Goal: Find specific page/section: Find specific page/section

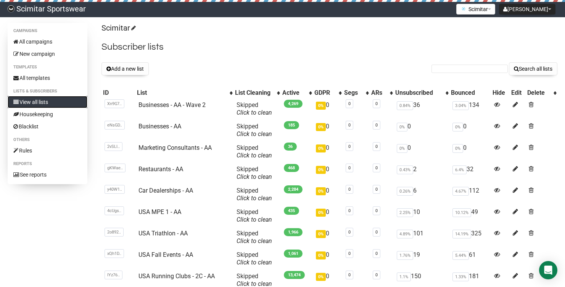
click at [63, 99] on link "View all lists" at bounding box center [48, 102] width 80 height 12
click at [457, 68] on input "text" at bounding box center [470, 69] width 76 height 8
type input "rf@scimitarsports.com"
click at [509, 62] on button "Search all lists" at bounding box center [533, 68] width 48 height 13
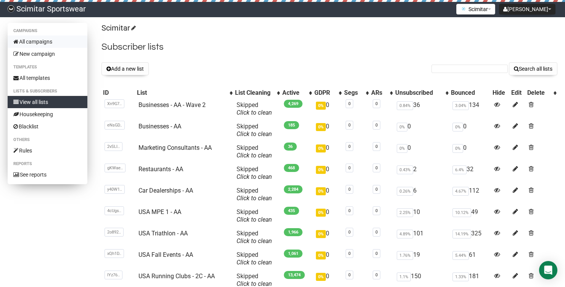
click at [47, 44] on link "All campaigns" at bounding box center [48, 41] width 80 height 12
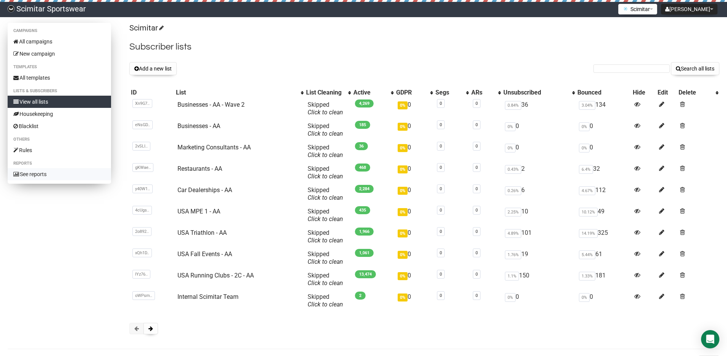
click at [73, 176] on link "See reports" at bounding box center [59, 174] width 103 height 12
